Goal: Task Accomplishment & Management: Manage account settings

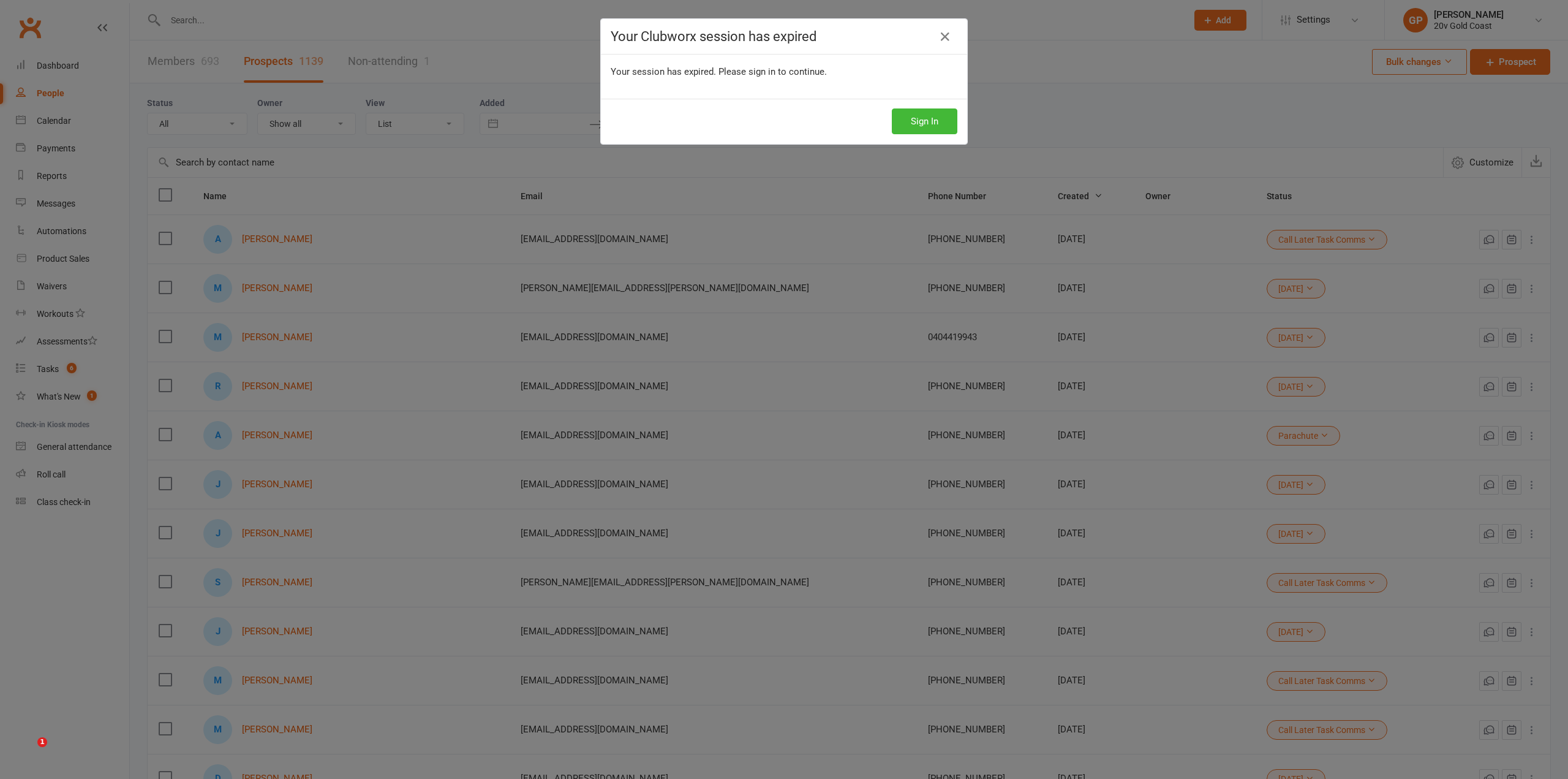
select select "100"
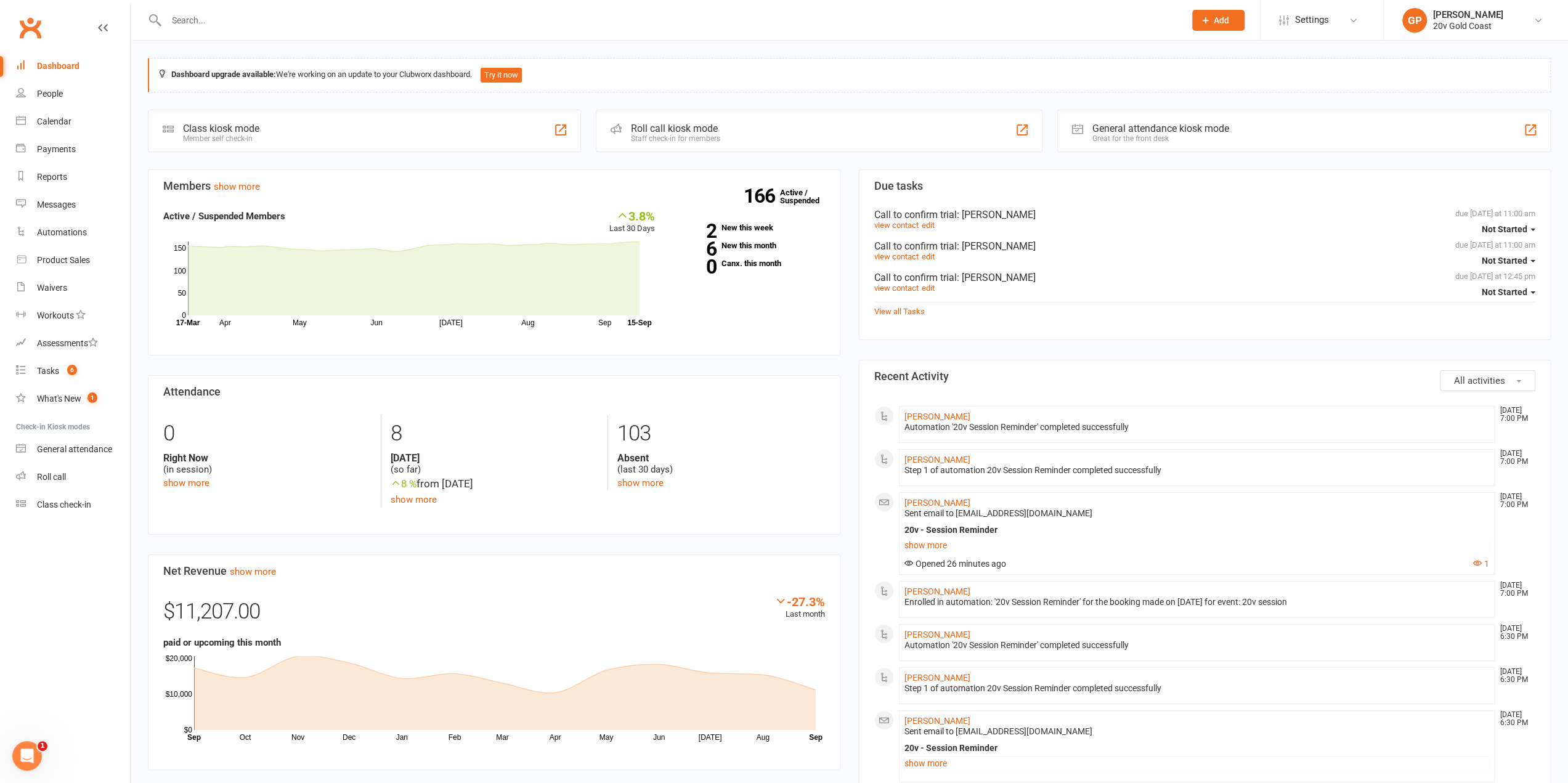
click at [1552, 20] on li "[PERSON_NAME] 20v Gold Coast Signed in as: 20v Gold Coast Switch to: 20V Leichh…" at bounding box center [1475, 20] width 185 height 40
click at [1529, 23] on link "[PERSON_NAME] 20v Gold Coast" at bounding box center [1476, 20] width 147 height 24
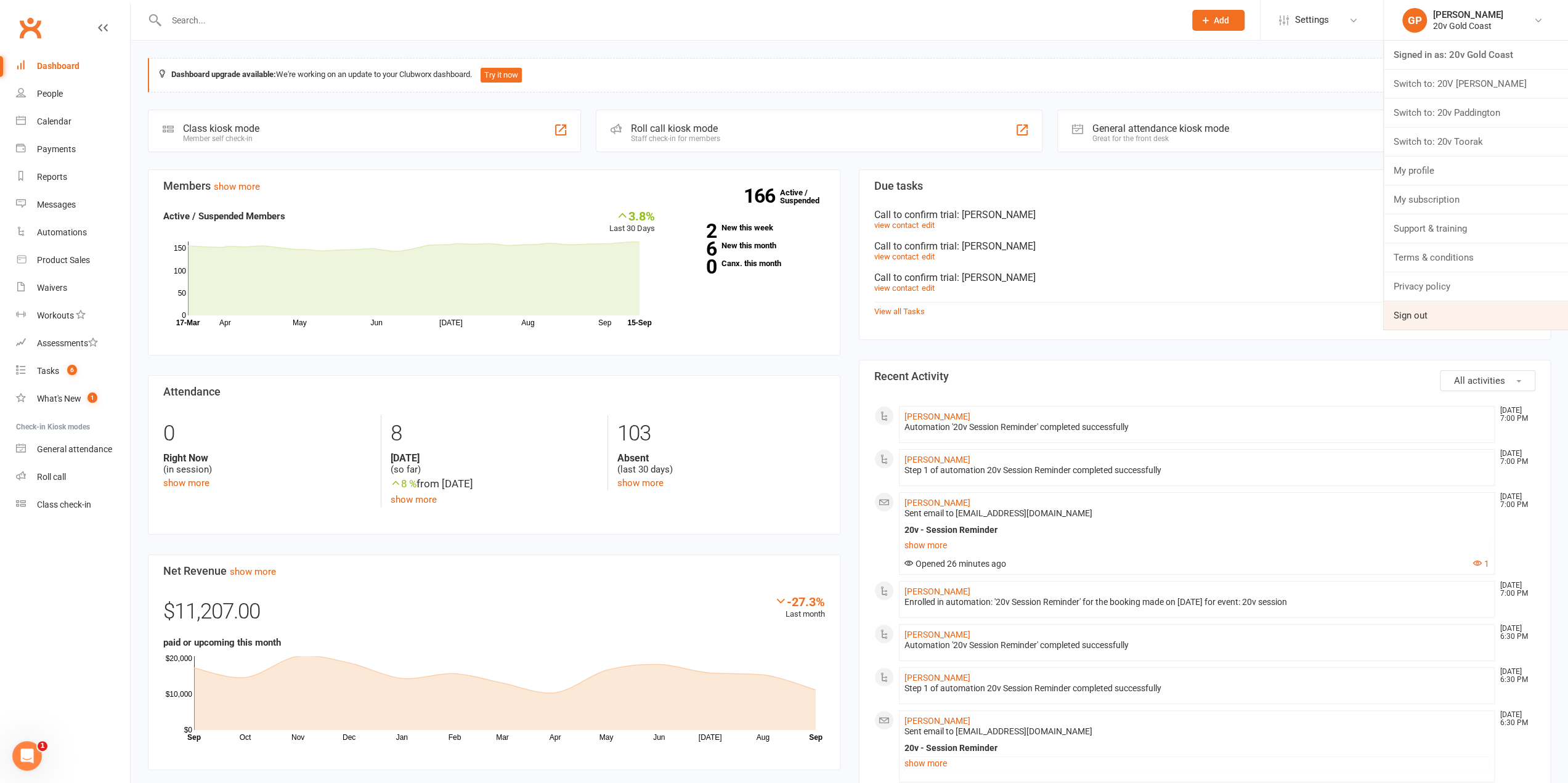
click at [1420, 313] on link "Sign out" at bounding box center [1475, 315] width 185 height 28
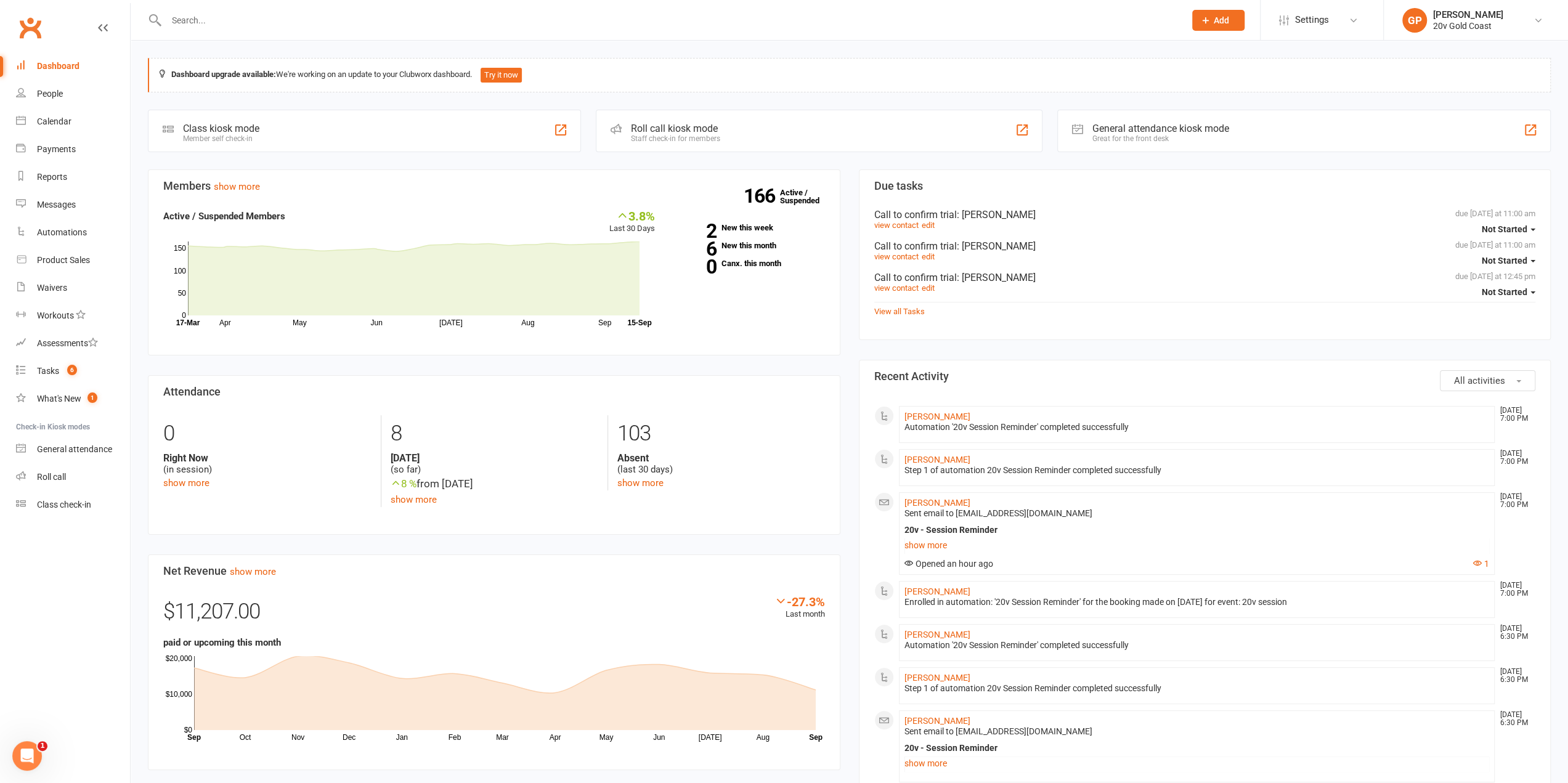
click at [1494, 39] on li "GP Graham Pearson 20v Gold Coast Signed in as: 20v Gold Coast Switch to: 20V Le…" at bounding box center [1475, 20] width 185 height 40
click at [1531, 23] on link "GP Graham Pearson 20v Gold Coast" at bounding box center [1476, 20] width 147 height 24
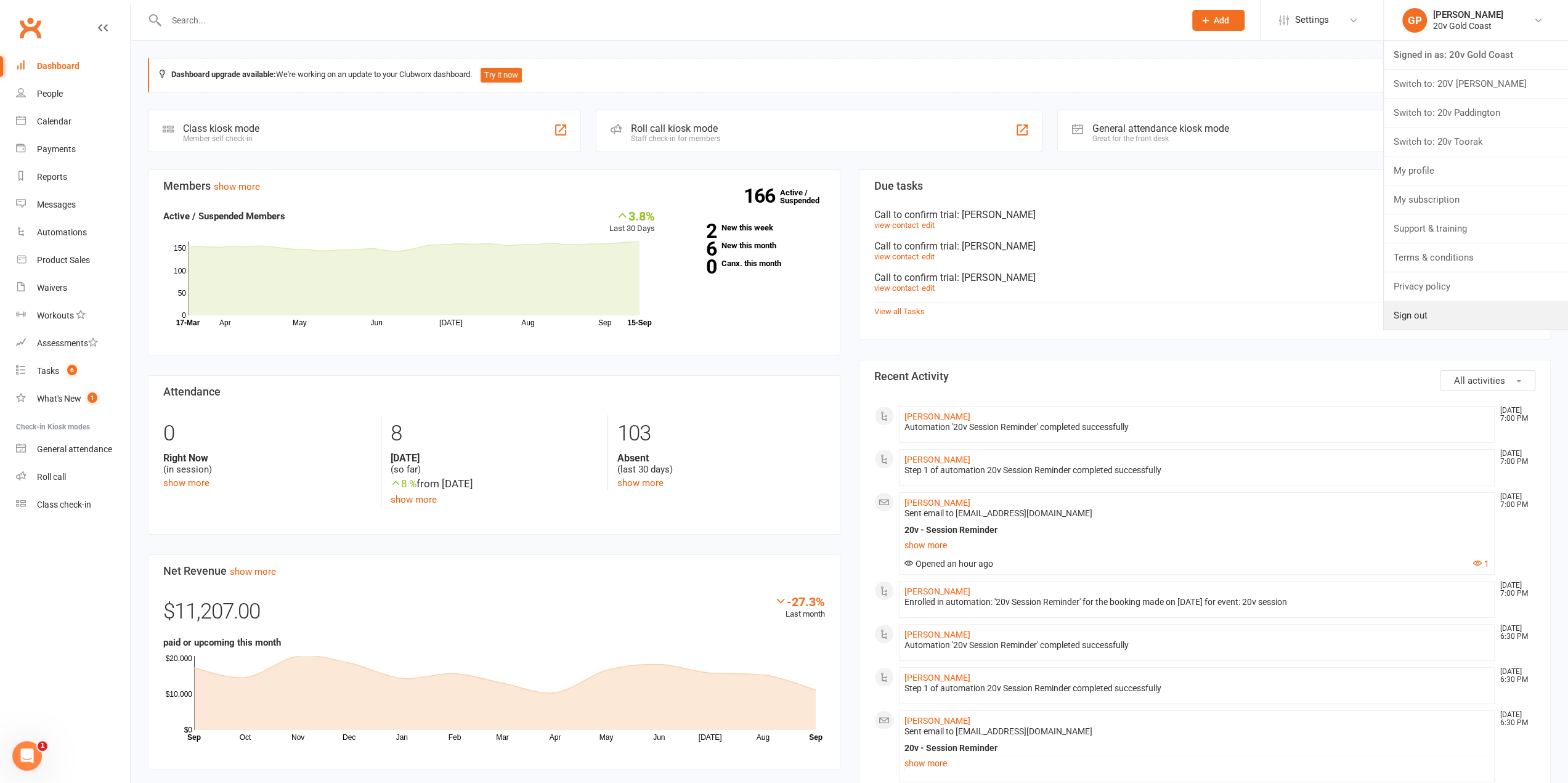
click at [1429, 307] on link "Sign out" at bounding box center [1475, 315] width 185 height 28
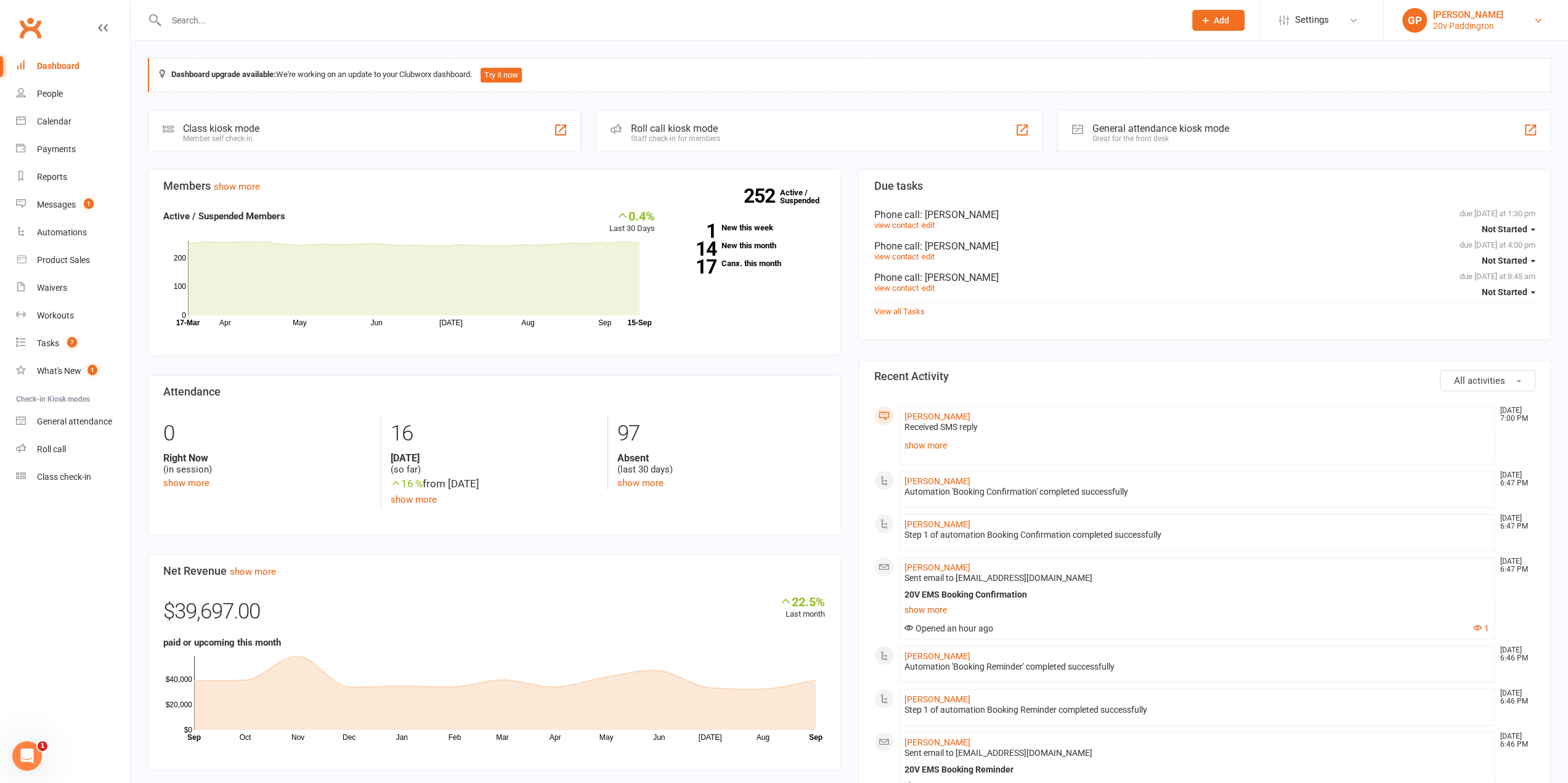
click at [1519, 24] on link "GP Graham Pearson 20v Paddington" at bounding box center [1476, 20] width 147 height 24
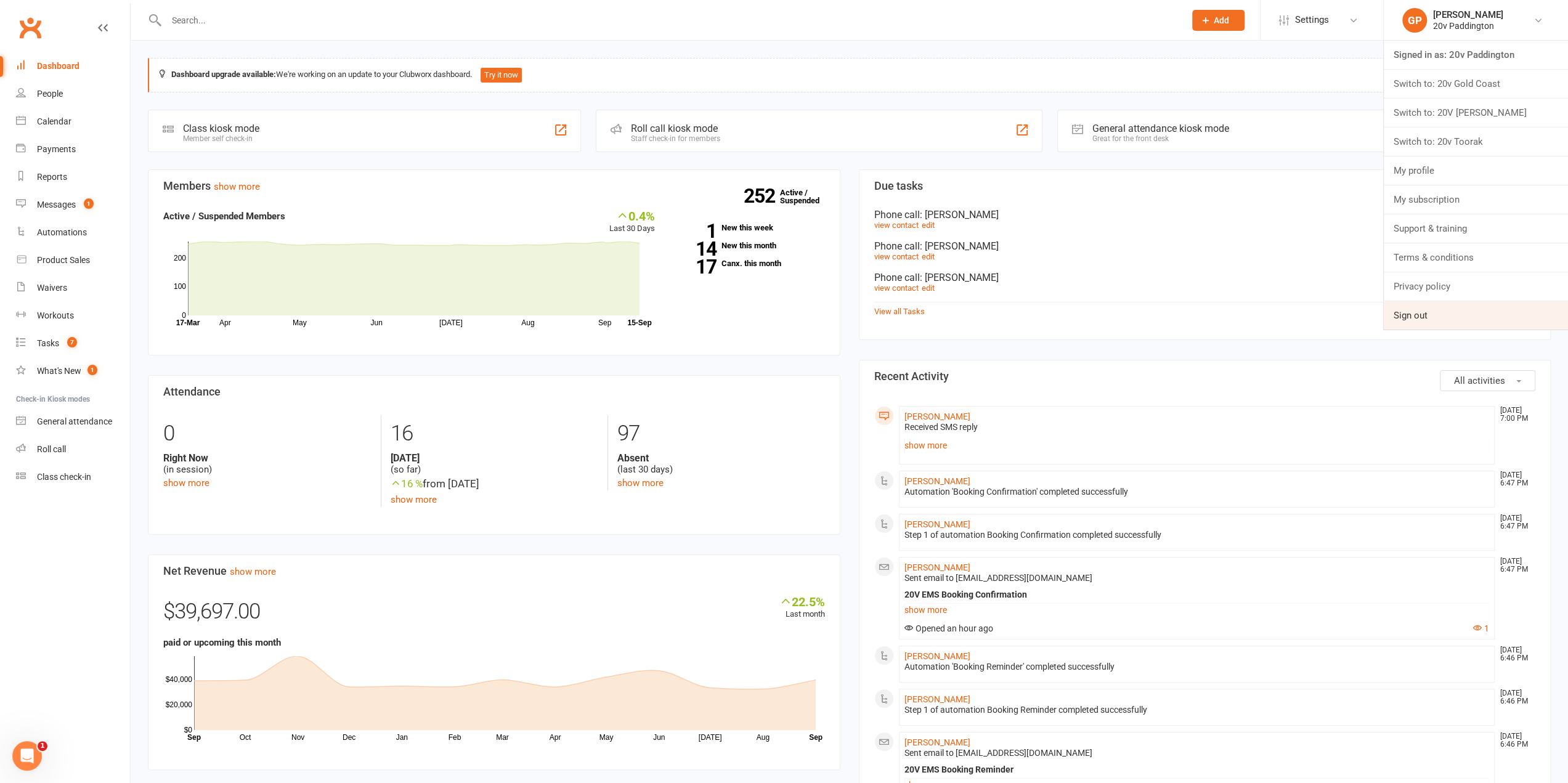
click at [1434, 305] on link "Sign out" at bounding box center [1475, 315] width 185 height 28
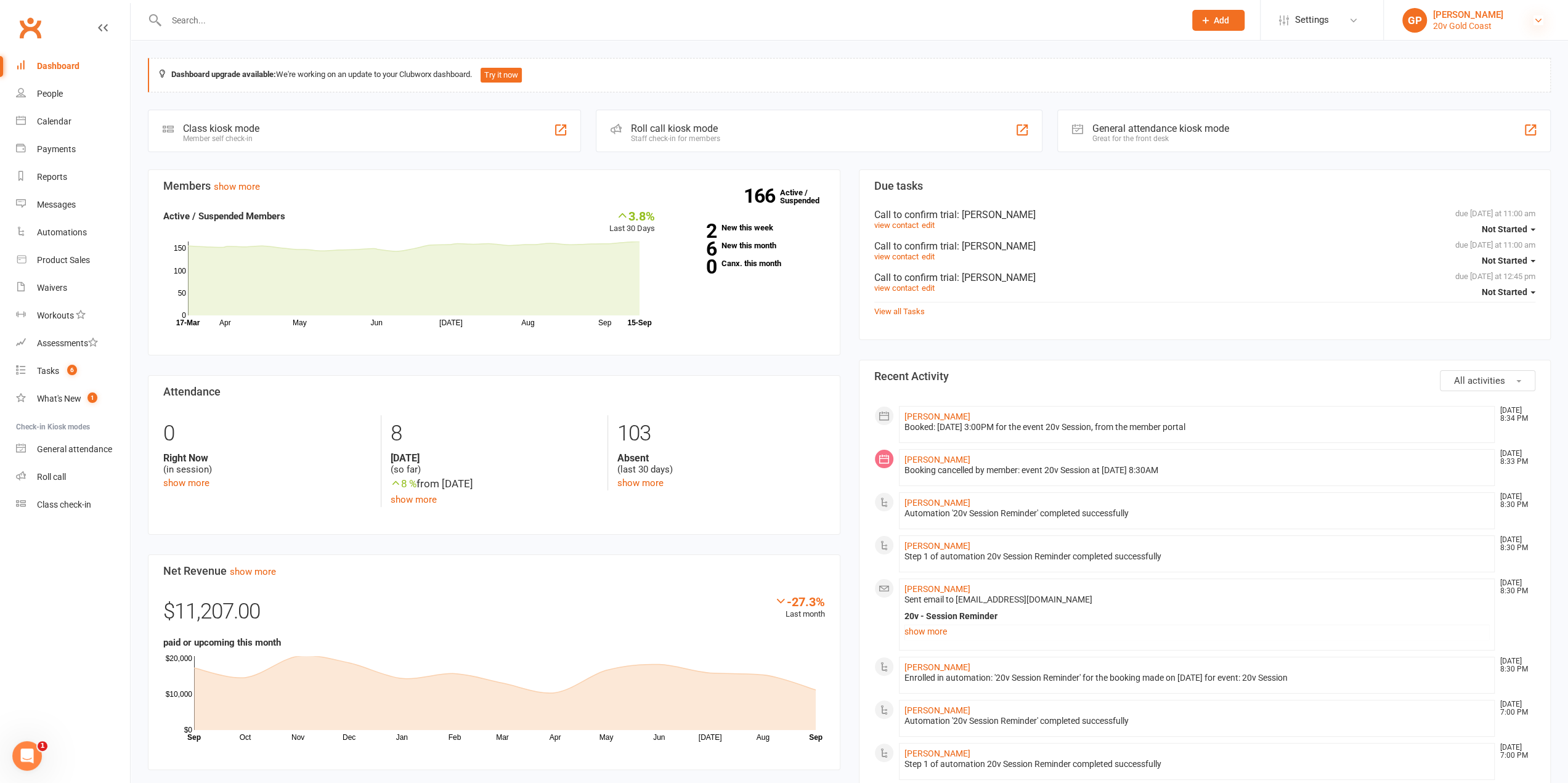
click at [1542, 23] on icon at bounding box center [1538, 20] width 10 height 10
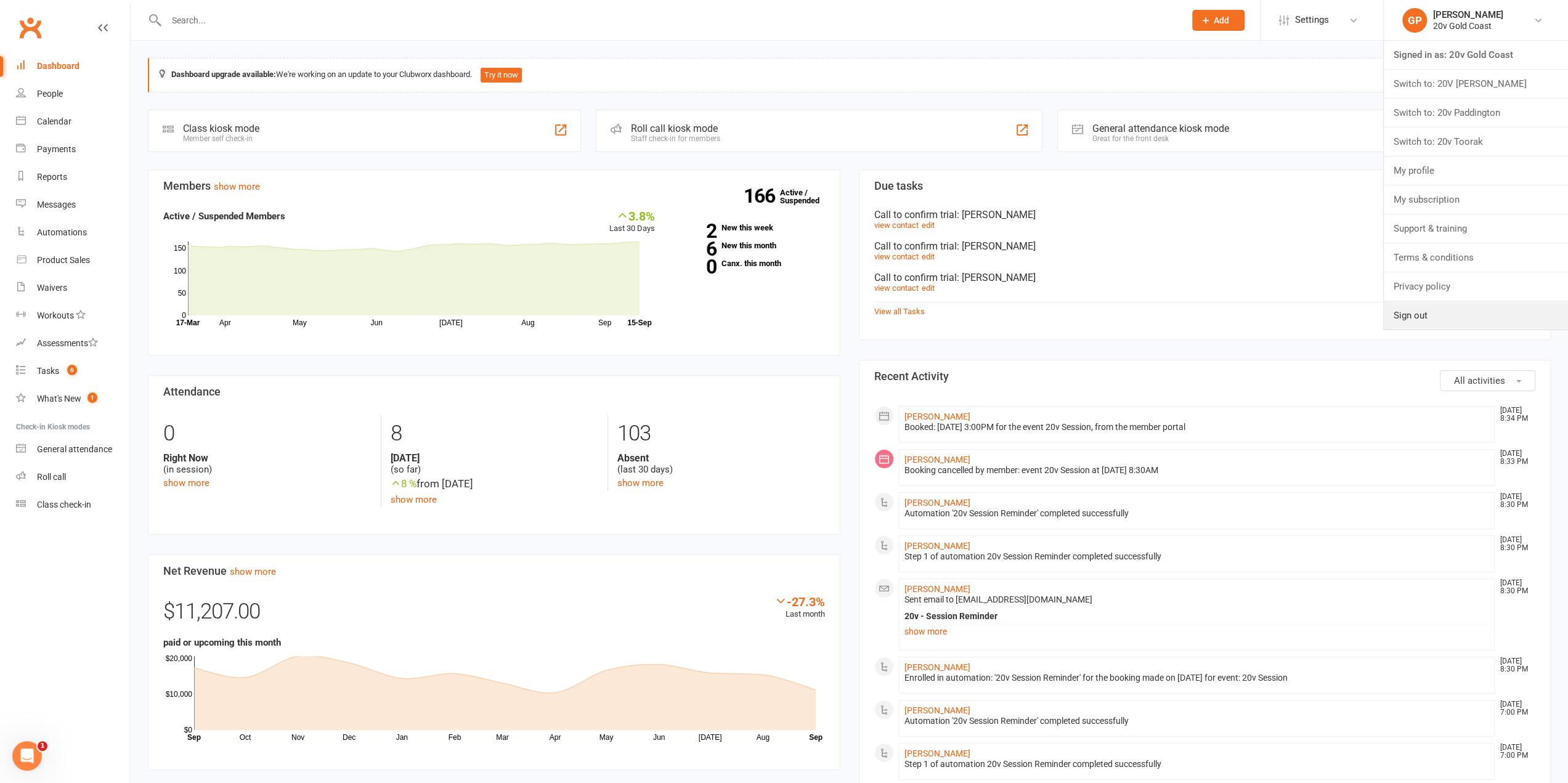
click at [1424, 308] on link "Sign out" at bounding box center [1475, 315] width 185 height 28
